Goal: Task Accomplishment & Management: Use online tool/utility

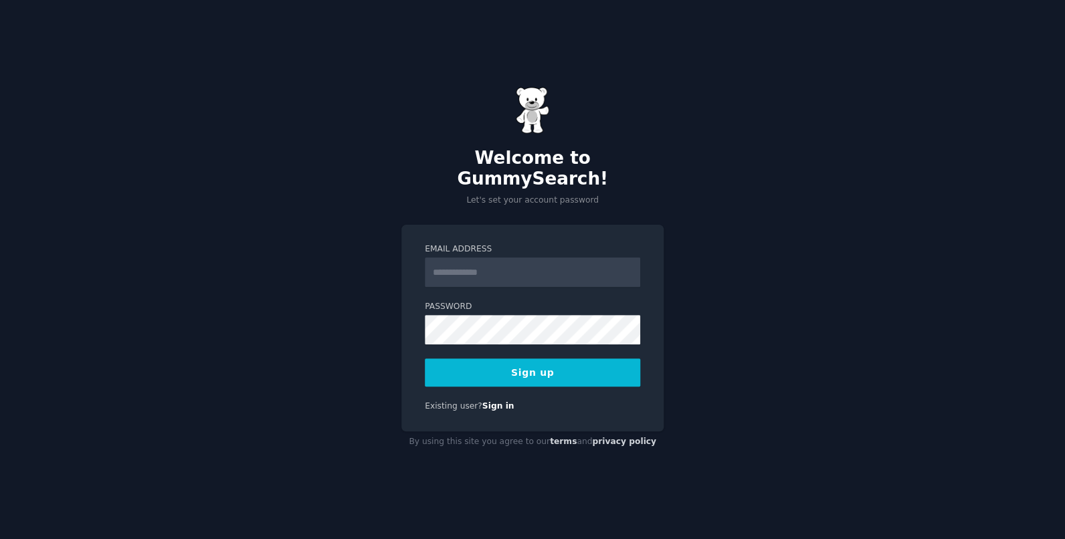
click at [538, 258] on input "Email Address" at bounding box center [532, 272] width 215 height 29
type input "**********"
click at [539, 359] on button "Sign up" at bounding box center [532, 373] width 215 height 28
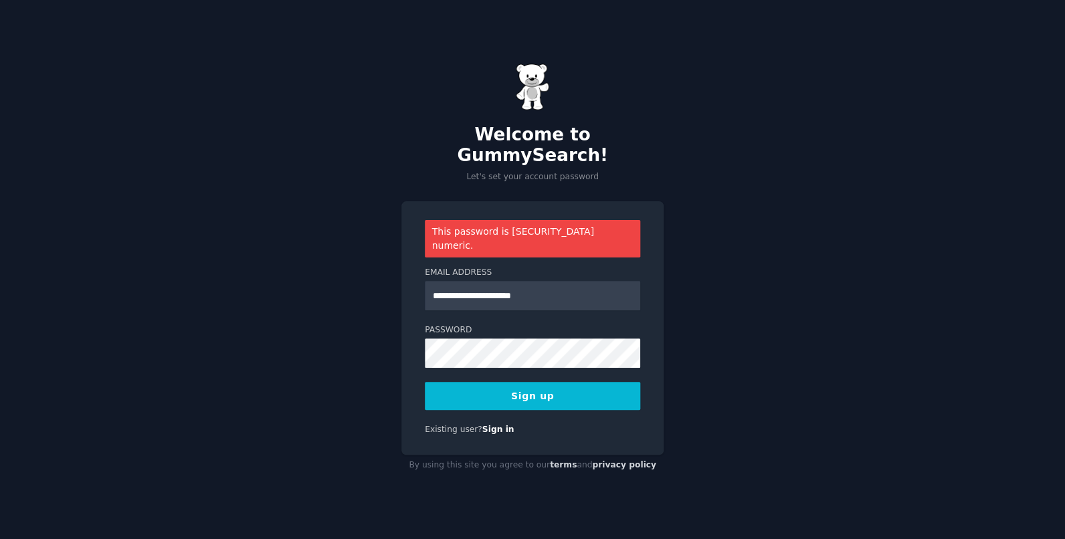
click at [548, 382] on button "Sign up" at bounding box center [532, 396] width 215 height 28
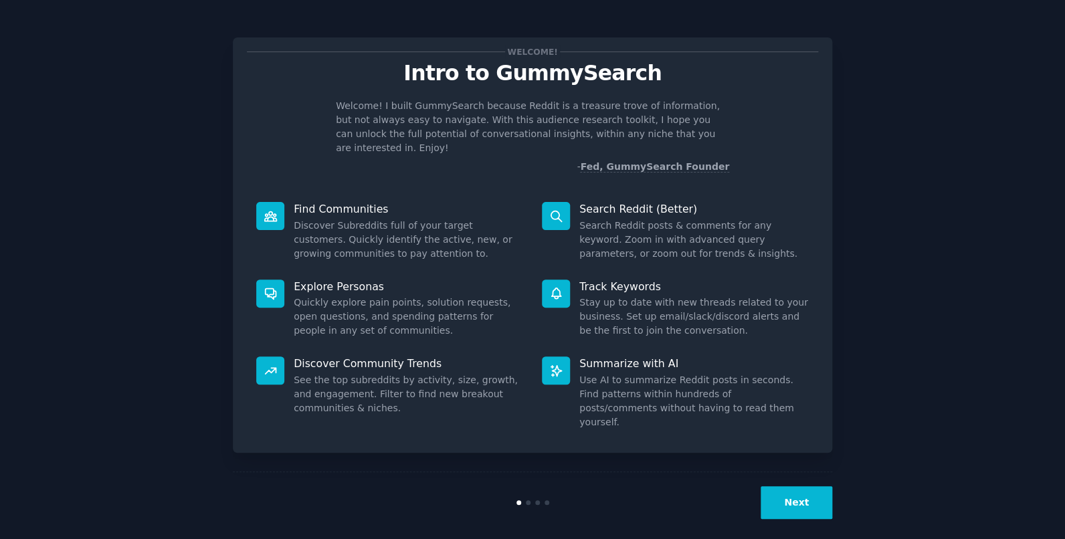
click at [799, 486] on button "Next" at bounding box center [797, 502] width 72 height 33
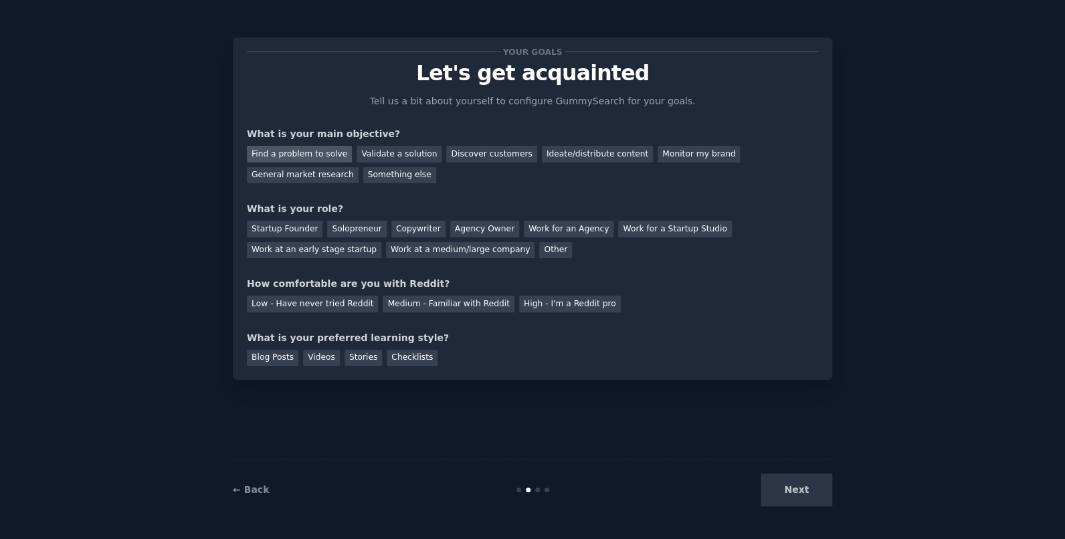
click at [328, 153] on div "Find a problem to solve" at bounding box center [299, 154] width 105 height 17
click at [392, 155] on div "Validate a solution" at bounding box center [399, 154] width 85 height 17
click at [316, 153] on div "Find a problem to solve" at bounding box center [299, 154] width 105 height 17
click at [296, 227] on div "Startup Founder" at bounding box center [285, 229] width 76 height 17
click at [417, 302] on div "Medium - Familiar with Reddit" at bounding box center [448, 304] width 131 height 17
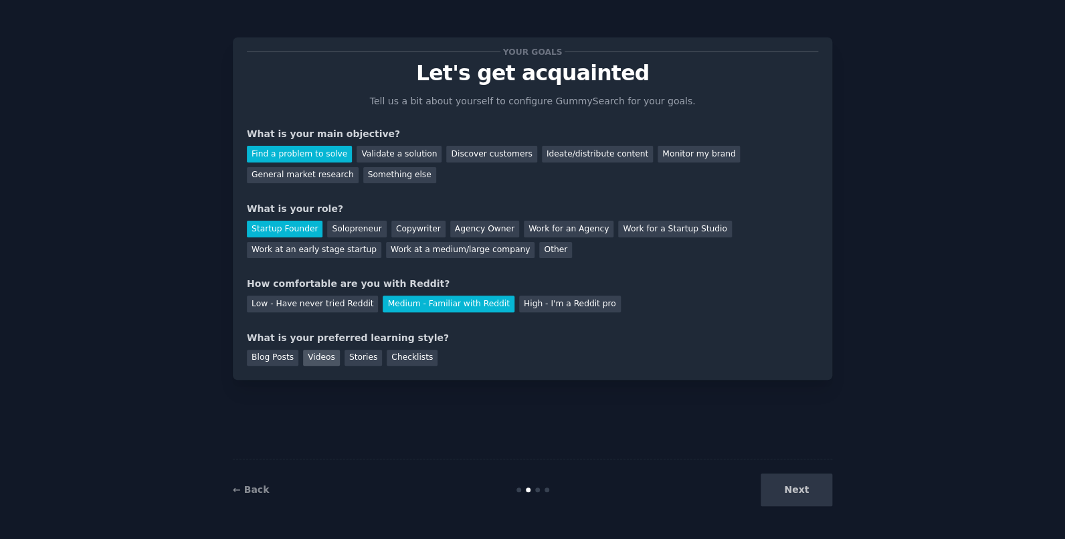
click at [333, 359] on div "Videos" at bounding box center [321, 358] width 37 height 17
click at [281, 355] on div "Blog Posts" at bounding box center [273, 358] width 52 height 17
click at [808, 490] on button "Next" at bounding box center [797, 490] width 72 height 33
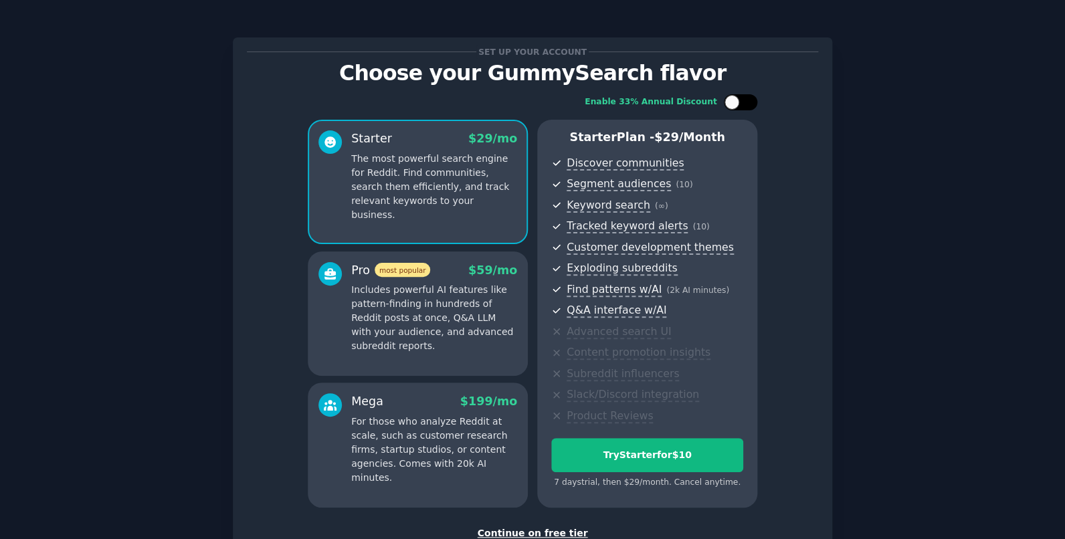
click at [738, 100] on div at bounding box center [740, 102] width 33 height 16
click at [729, 102] on icon at bounding box center [732, 102] width 7 height 7
checkbox input "false"
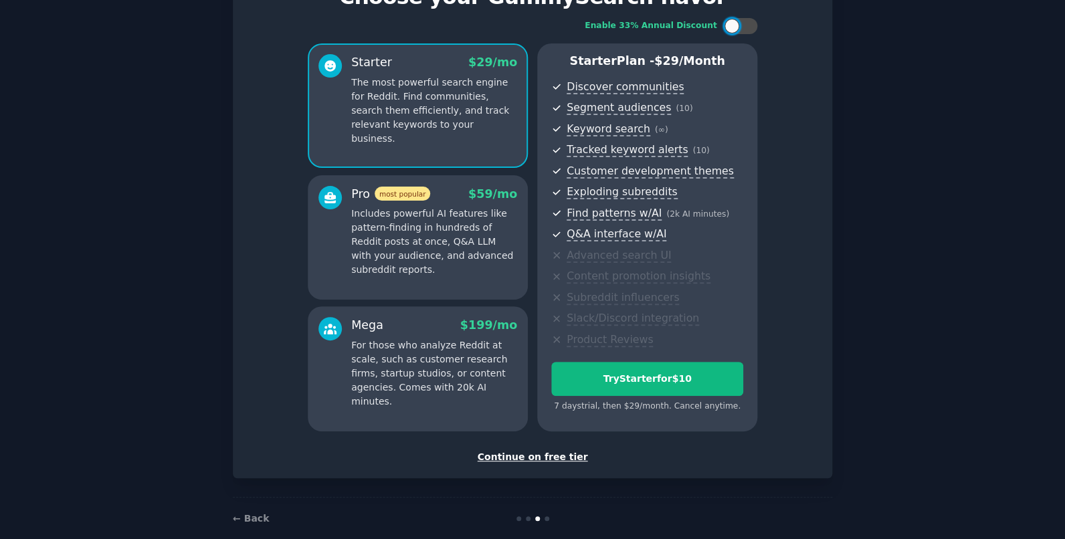
scroll to position [96, 0]
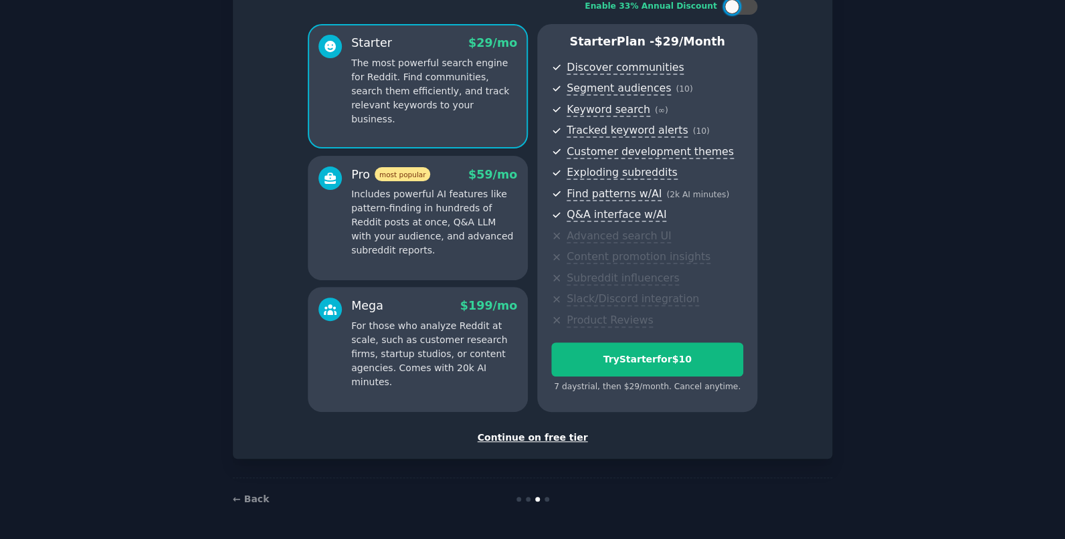
click at [561, 439] on div "Continue on free tier" at bounding box center [532, 438] width 571 height 14
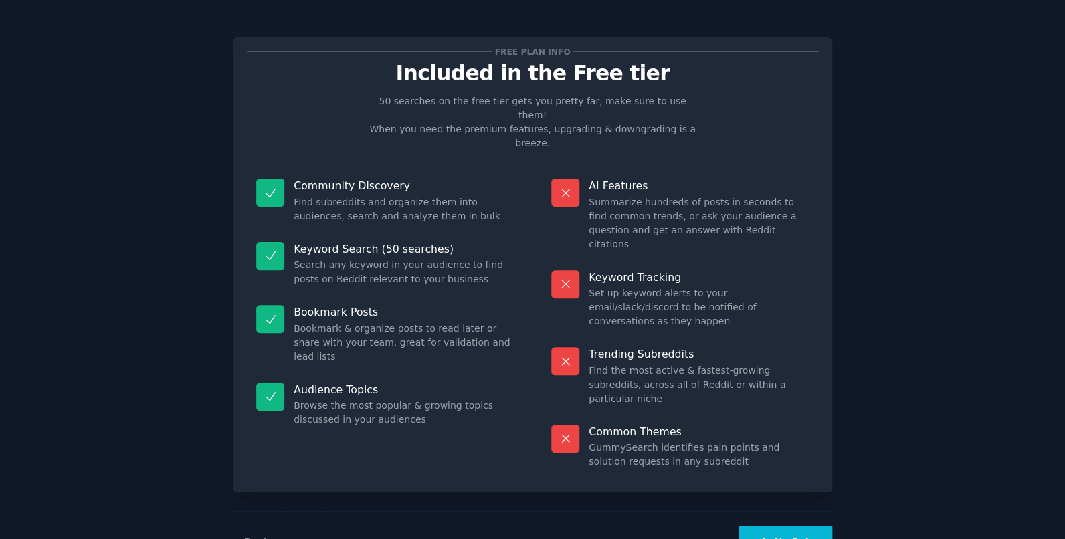
click at [790, 526] on button "Let's Go!" at bounding box center [786, 542] width 94 height 33
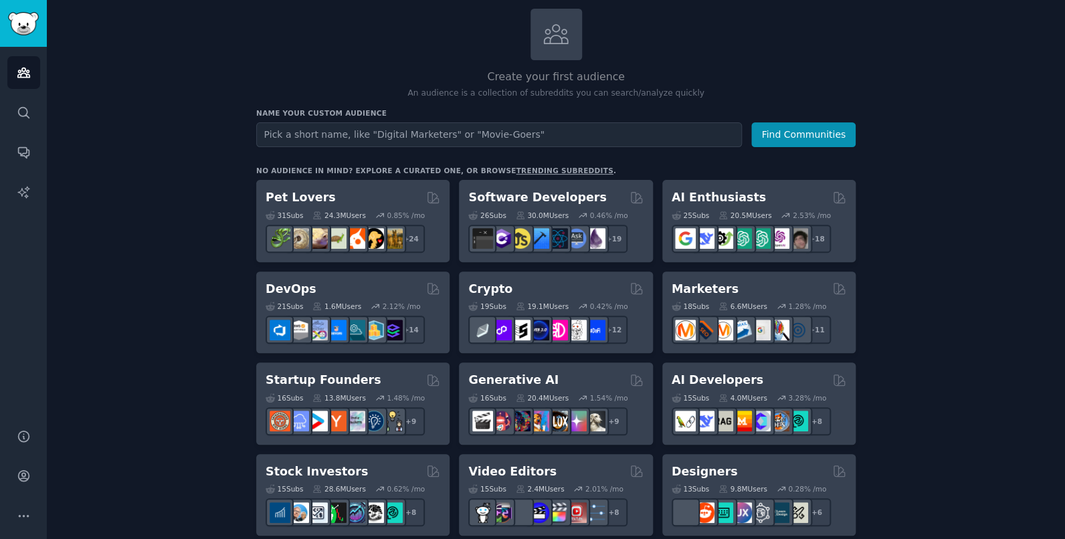
scroll to position [28, 0]
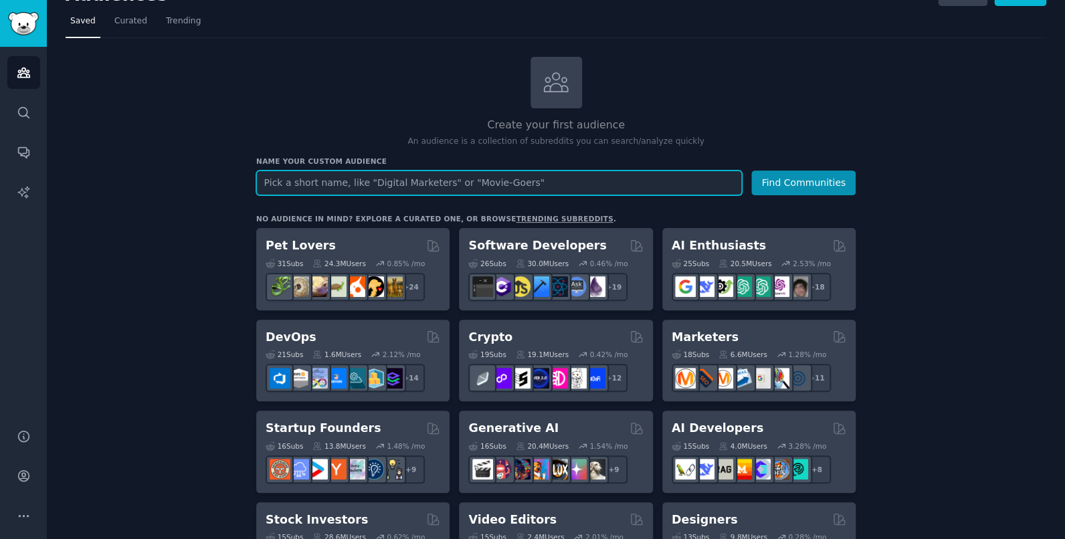
click at [541, 178] on input "text" at bounding box center [499, 183] width 486 height 25
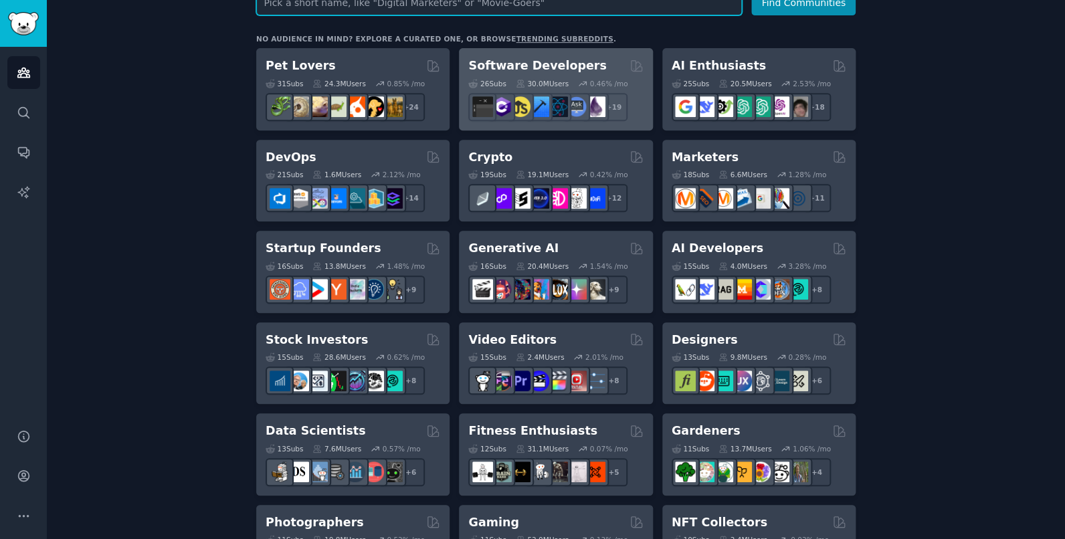
scroll to position [0, 0]
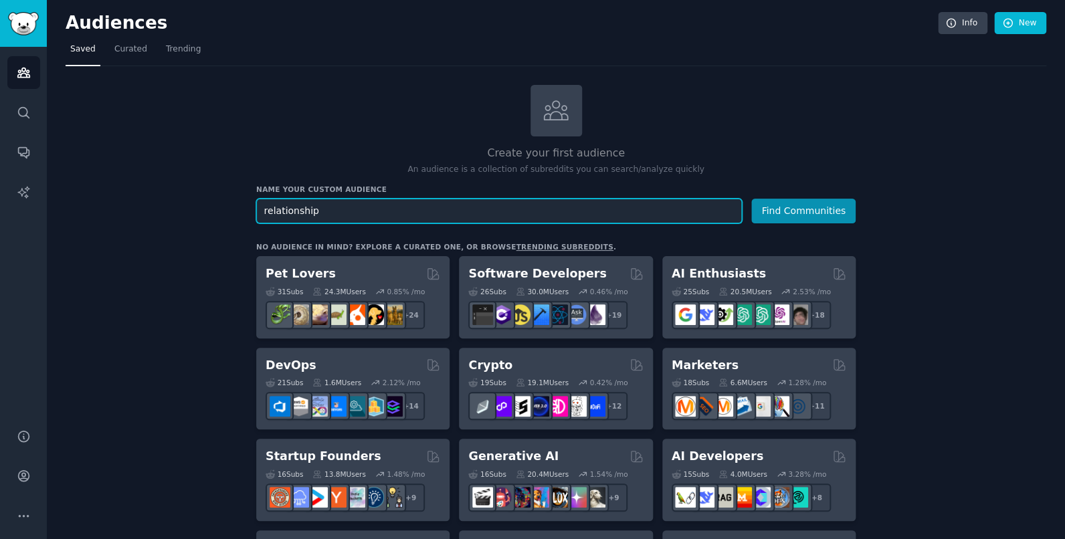
type input "relationship"
click at [751, 199] on button "Find Communities" at bounding box center [803, 211] width 104 height 25
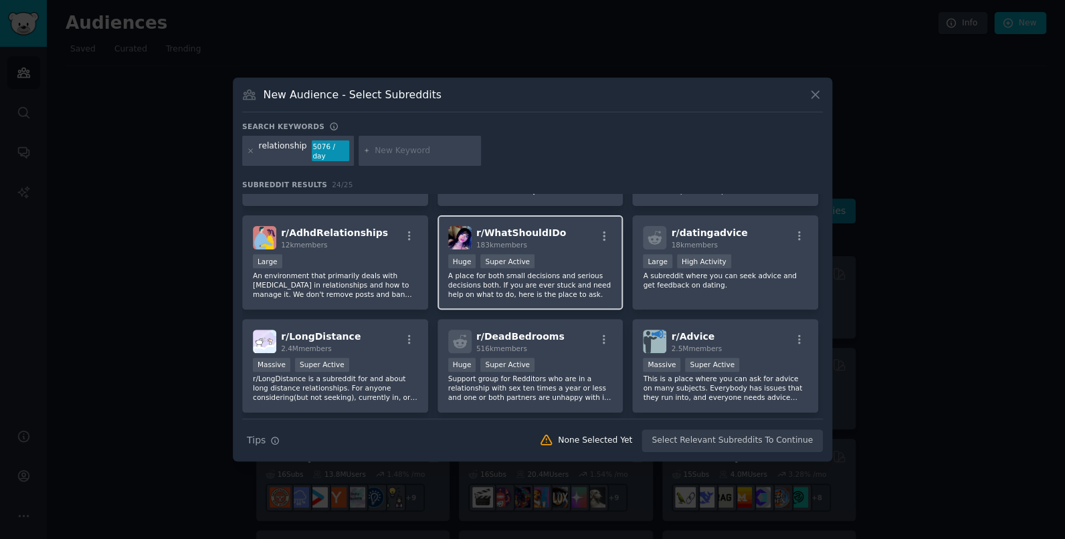
scroll to position [640, 0]
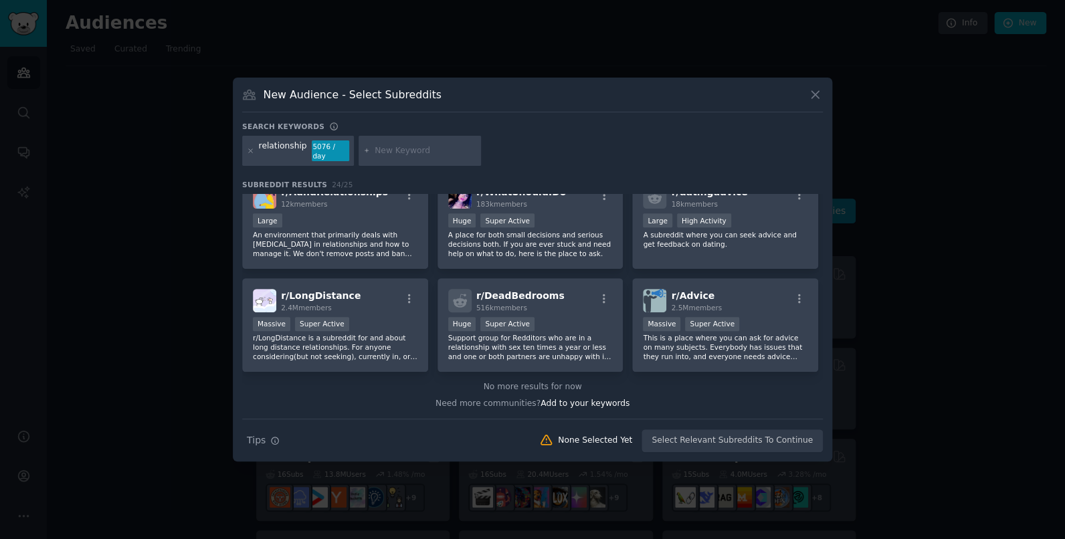
click at [810, 89] on icon at bounding box center [815, 95] width 14 height 14
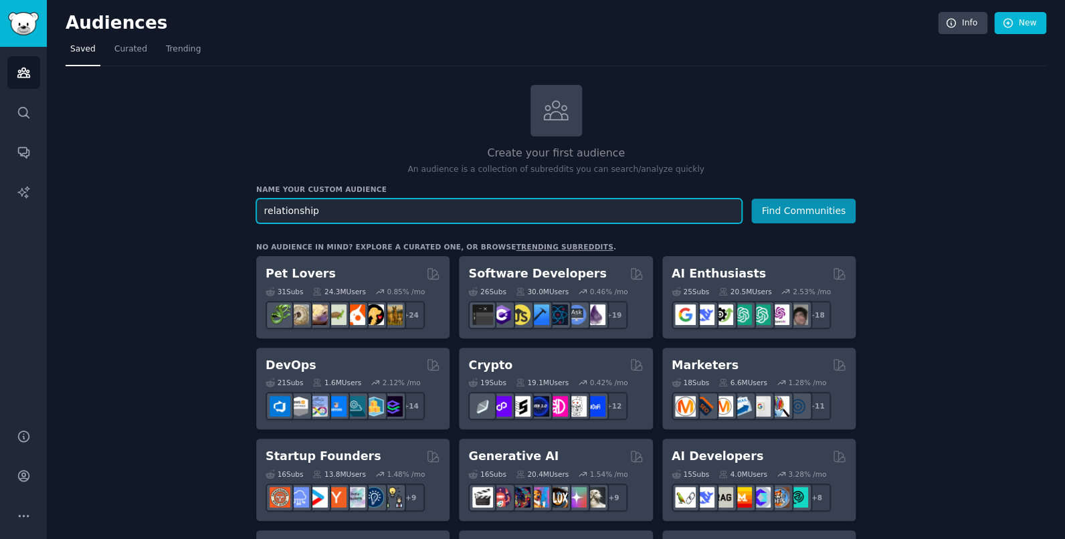
type input "a"
type input "h"
type input "losing weight"
click at [751, 199] on button "Find Communities" at bounding box center [803, 211] width 104 height 25
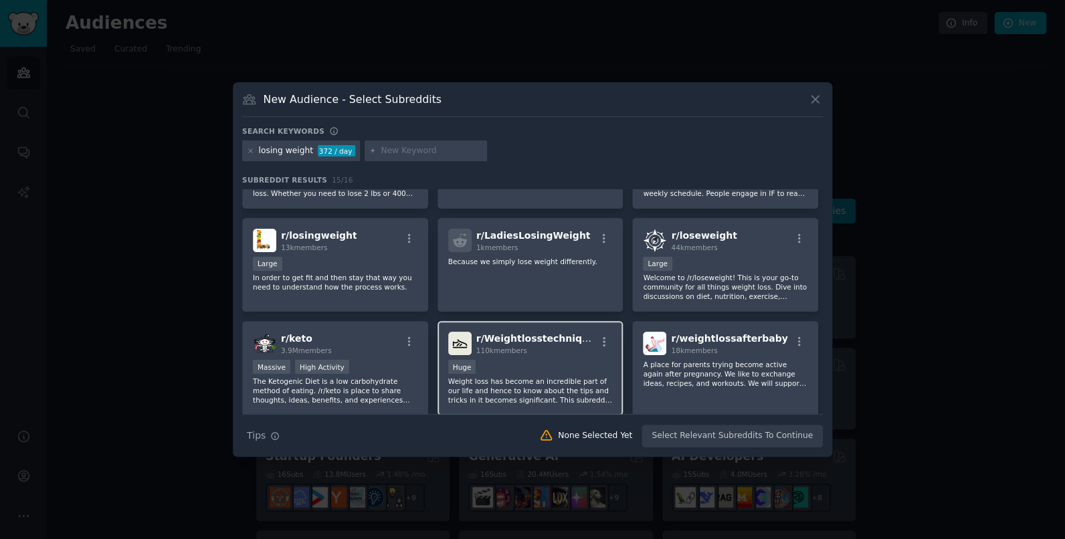
scroll to position [90, 0]
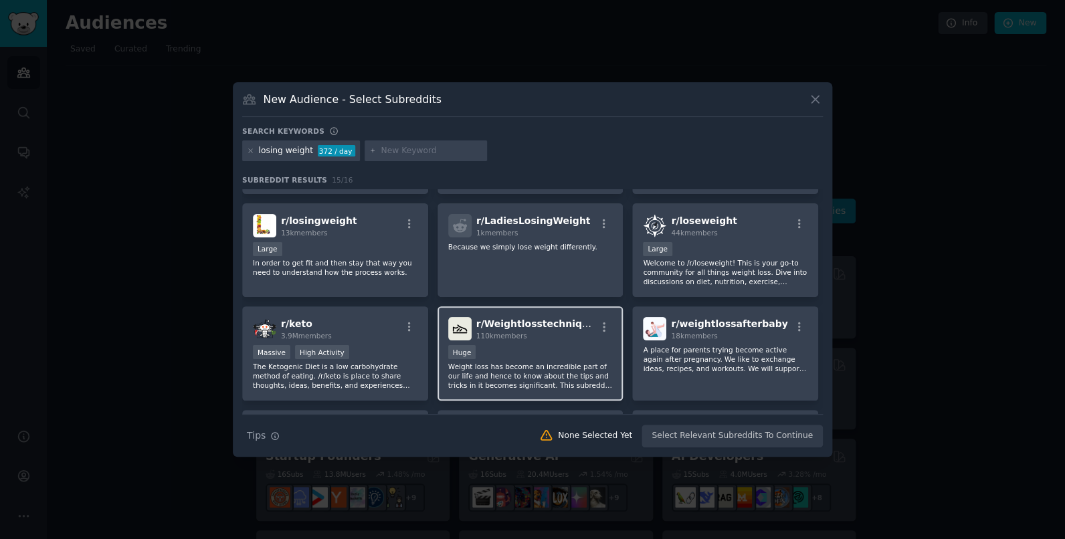
click at [515, 335] on span "110k members" at bounding box center [501, 336] width 51 height 8
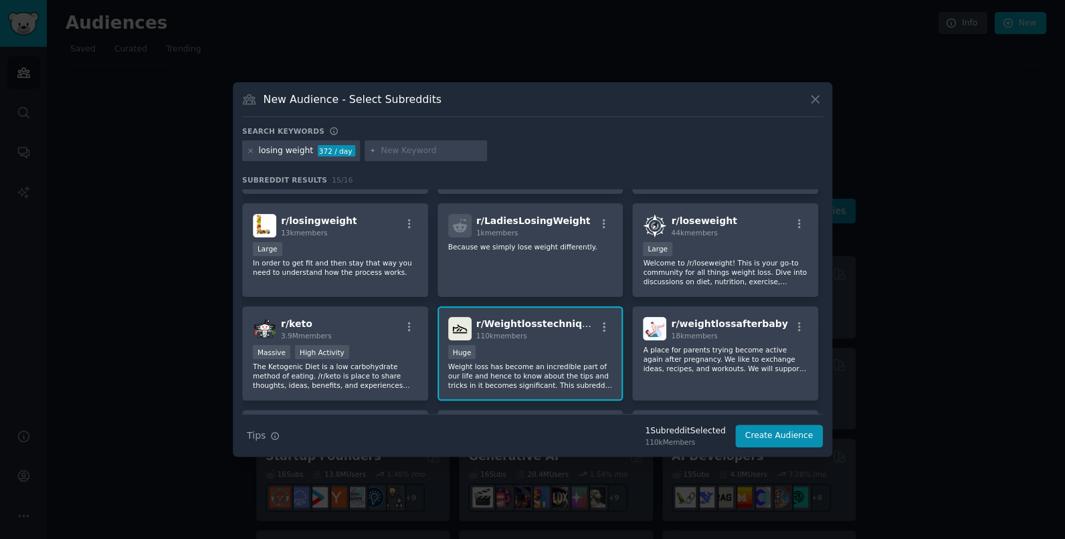
click at [533, 325] on span "r/ Weightlosstechniques" at bounding box center [538, 323] width 124 height 11
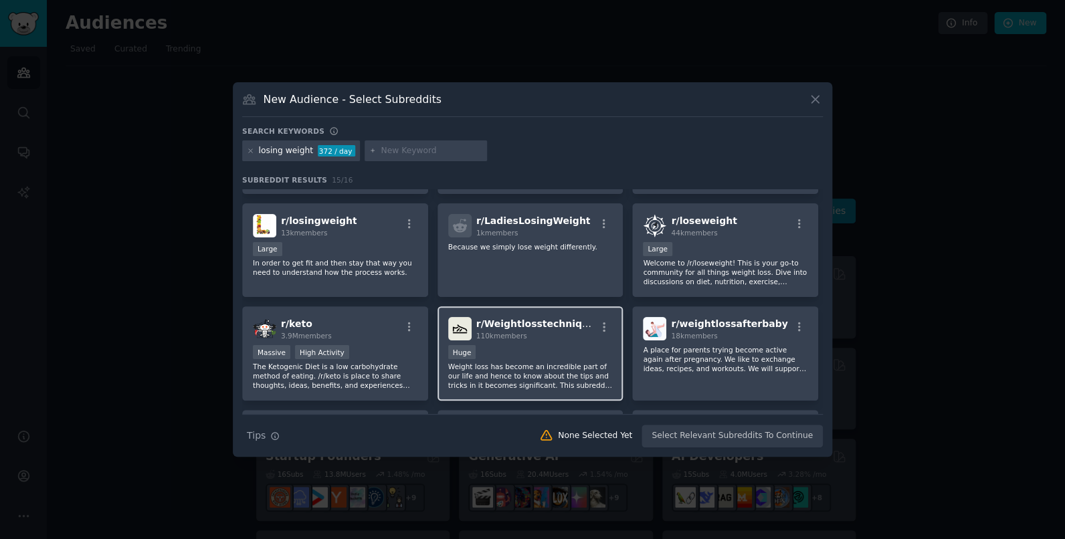
click at [496, 331] on h2 "r/ Weightlosstechniques 110k members" at bounding box center [536, 328] width 120 height 23
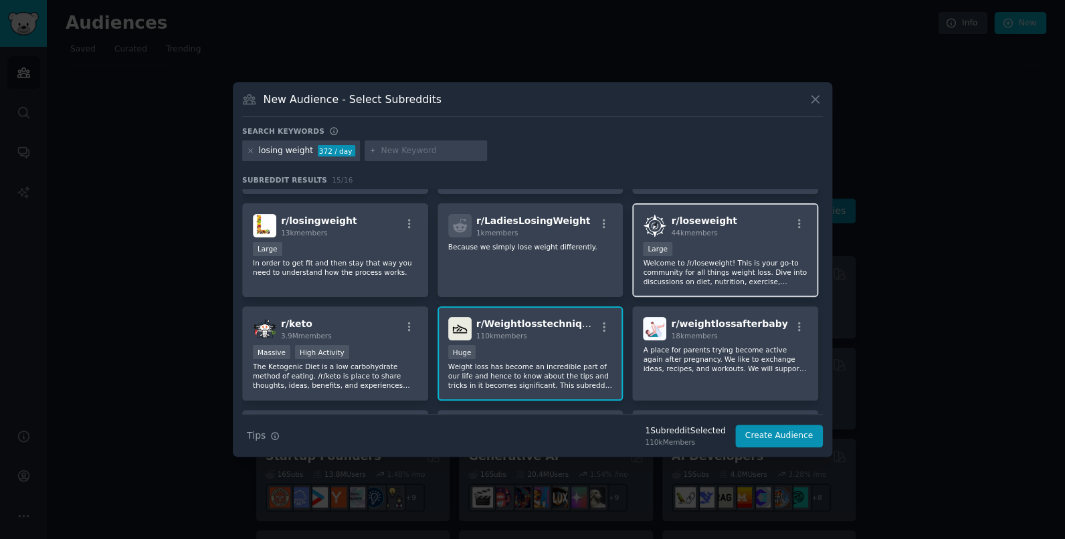
click at [710, 254] on div "10,000 - 100,000 members Large" at bounding box center [725, 250] width 165 height 17
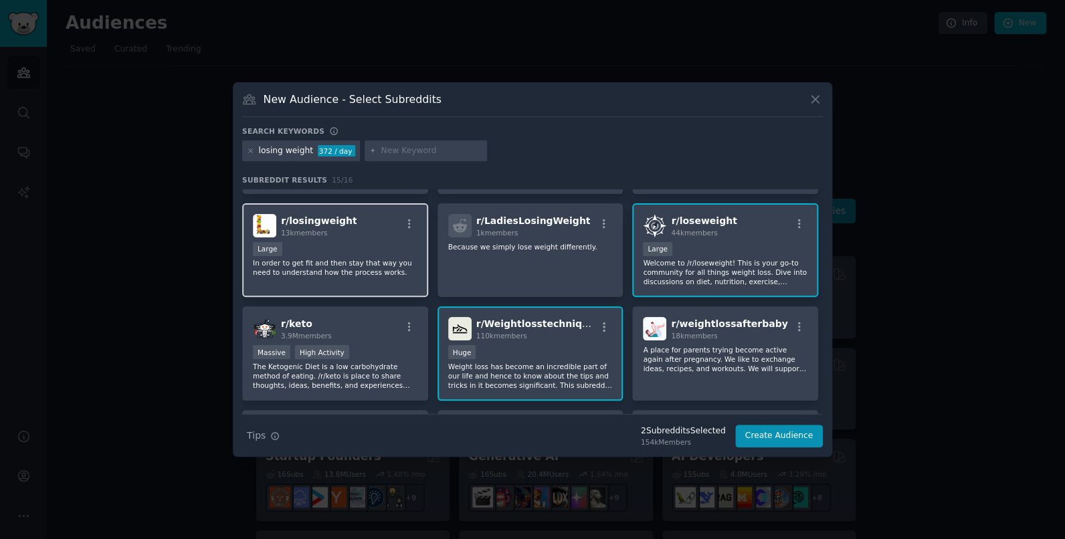
click at [323, 249] on div "Large" at bounding box center [335, 250] width 165 height 17
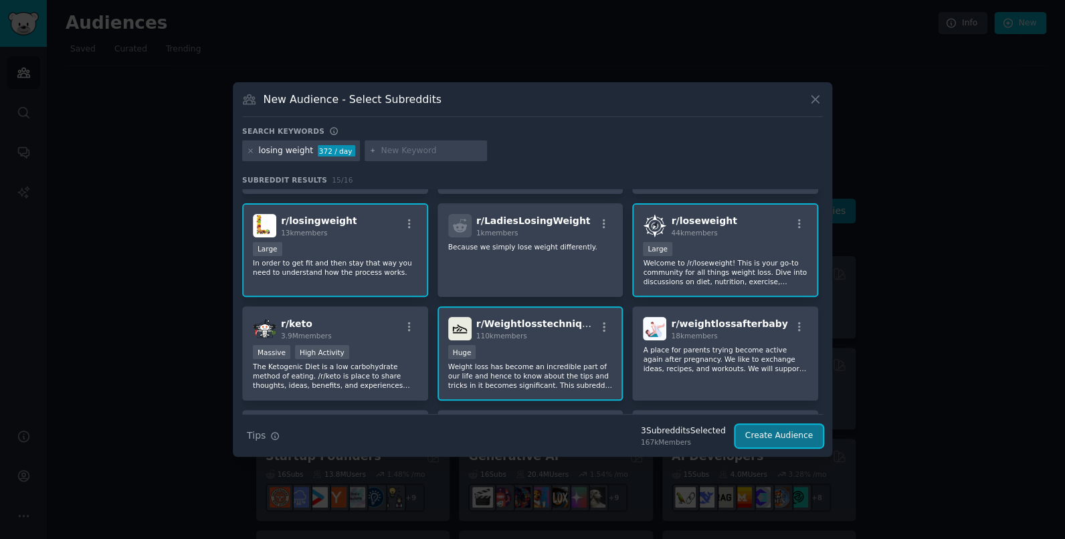
click at [762, 438] on button "Create Audience" at bounding box center [779, 436] width 88 height 23
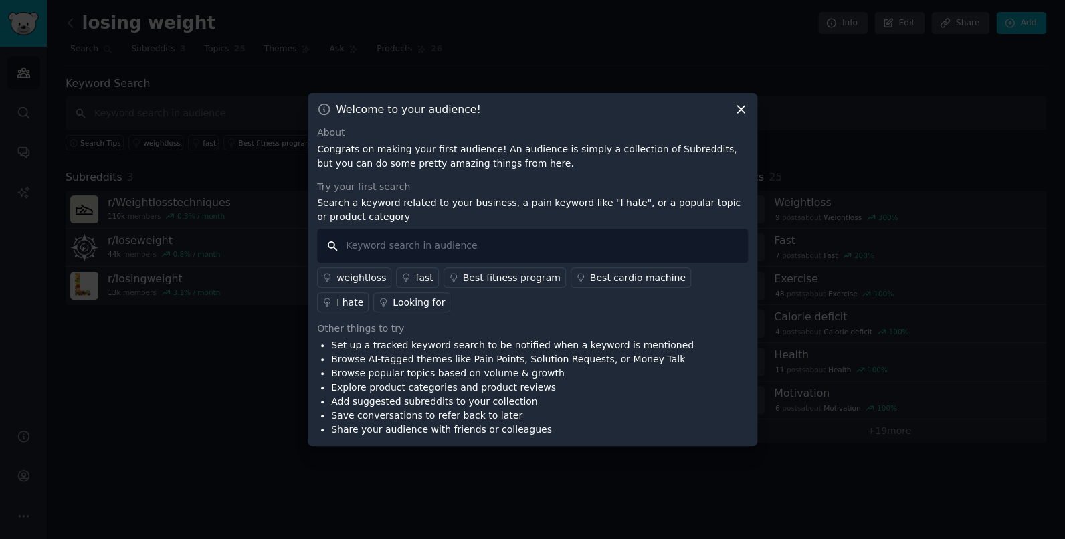
click at [488, 246] on input "text" at bounding box center [532, 246] width 431 height 34
type input "build this"
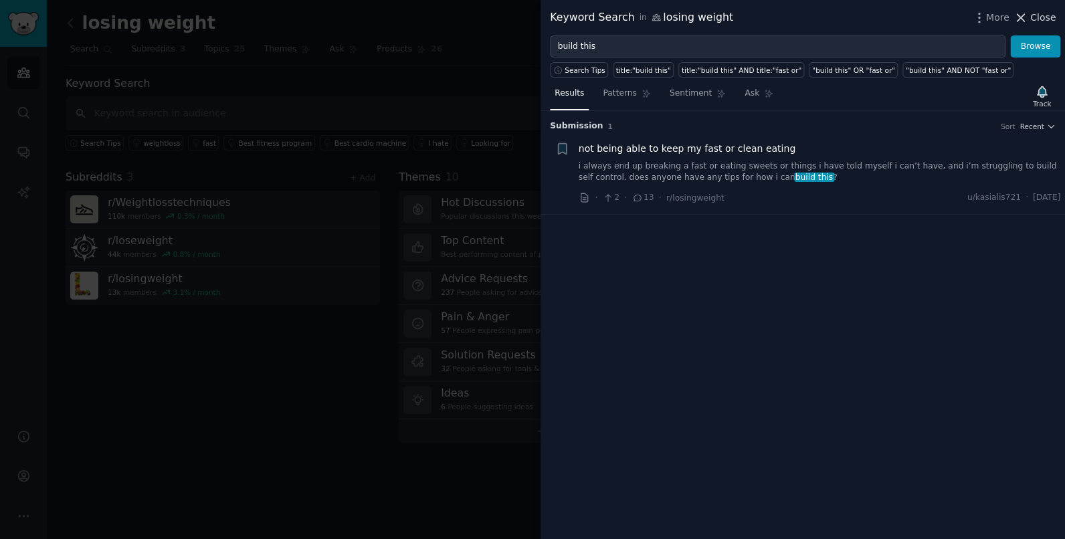
click at [1048, 19] on span "Close" at bounding box center [1042, 18] width 25 height 14
